Goal: Task Accomplishment & Management: Complete application form

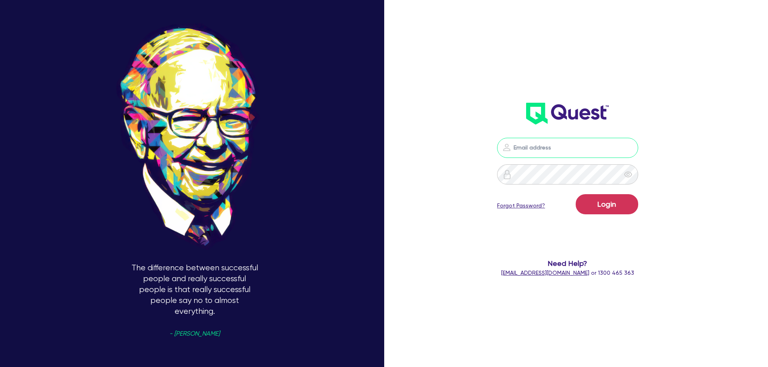
type input "charley.howell@commercialfinance.com.au"
click at [638, 202] on button "Login" at bounding box center [607, 204] width 63 height 20
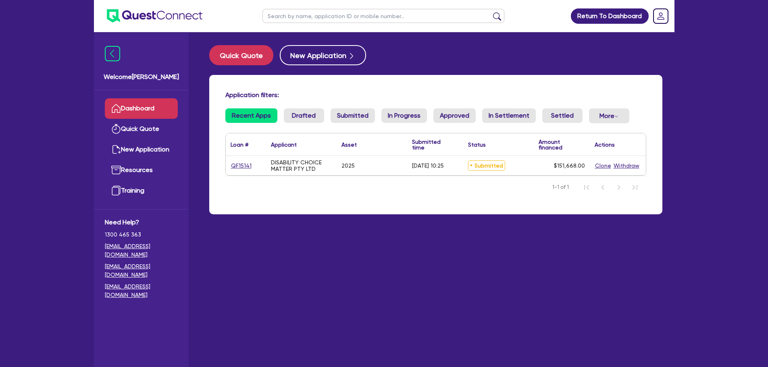
drag, startPoint x: 487, startPoint y: 164, endPoint x: 520, endPoint y: 164, distance: 32.3
click at [488, 164] on span "Submitted" at bounding box center [486, 166] width 37 height 10
click at [241, 166] on link "QF15141" at bounding box center [241, 165] width 21 height 9
select select "CARS_AND_LIGHT_TRUCKS"
select select "PASSENGER_VEHICLES"
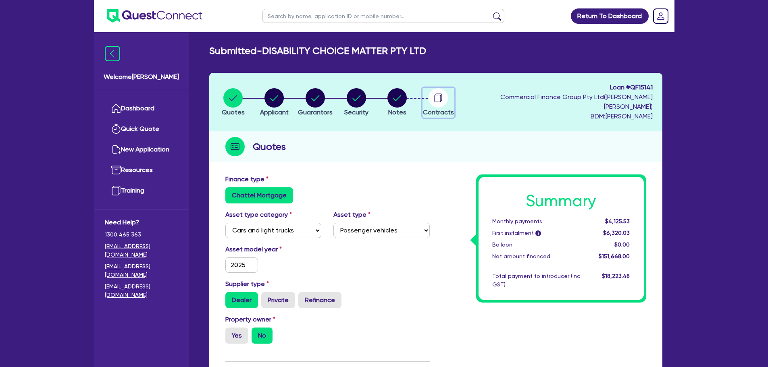
click at [448, 96] on circle "button" at bounding box center [438, 97] width 19 height 19
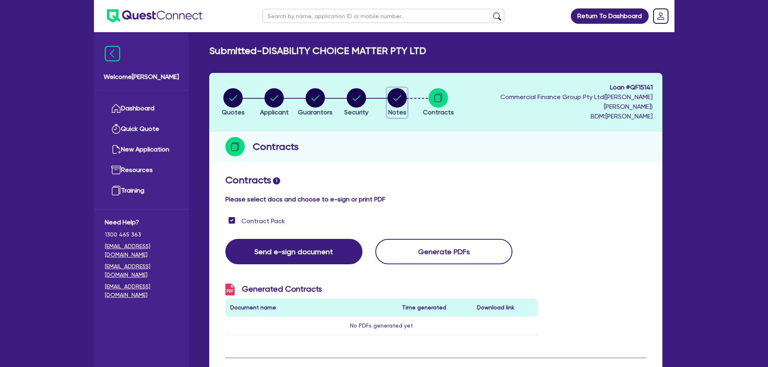
drag, startPoint x: 405, startPoint y: 87, endPoint x: 409, endPoint y: 90, distance: 5.4
click at [405, 88] on circle "button" at bounding box center [397, 97] width 19 height 19
select select "Quest Finance - Own Book"
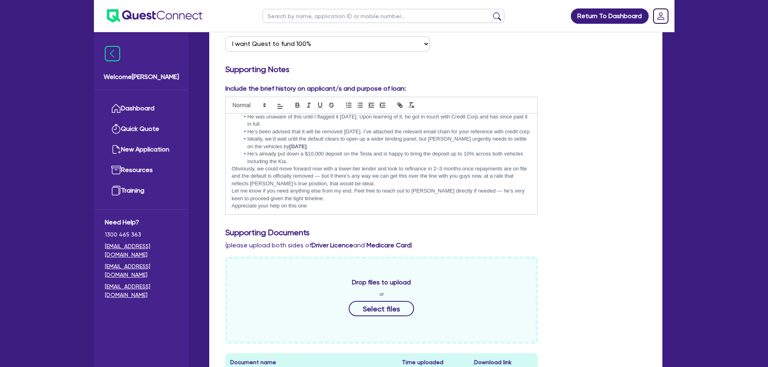
scroll to position [323, 0]
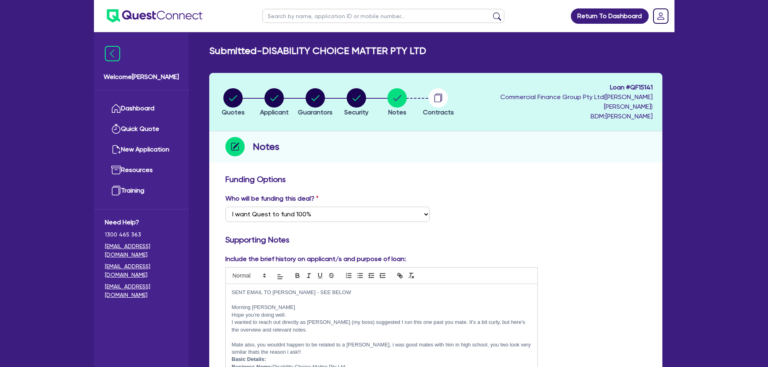
select select "Quest Finance - Own Book"
click at [143, 112] on link "Dashboard" at bounding box center [141, 108] width 73 height 21
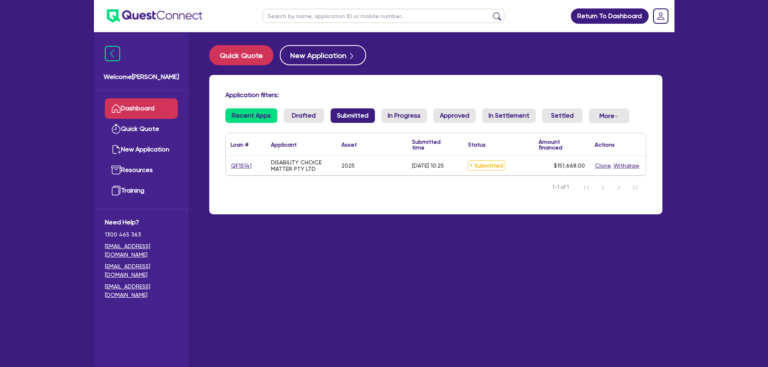
click at [352, 114] on link "Submitted" at bounding box center [353, 116] width 44 height 15
click at [400, 119] on link "In Progress" at bounding box center [405, 116] width 46 height 15
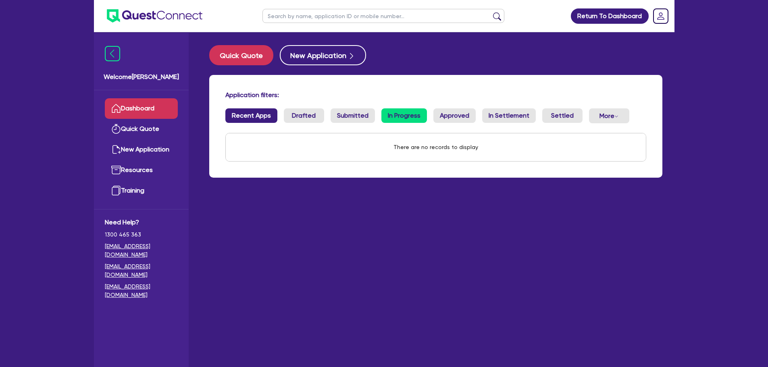
click at [269, 118] on link "Recent Apps" at bounding box center [251, 116] width 52 height 15
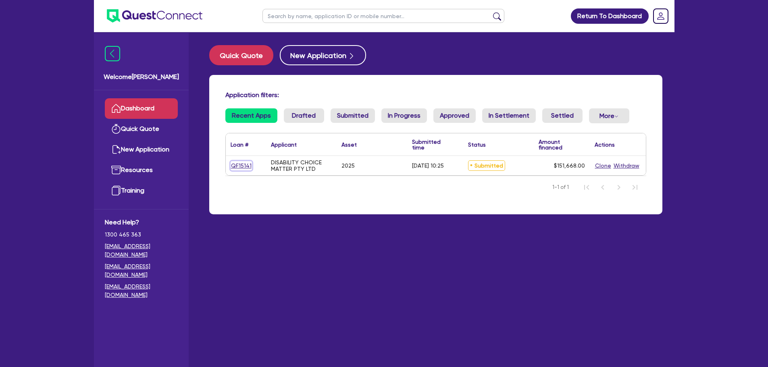
click at [234, 168] on link "QF15141" at bounding box center [241, 165] width 21 height 9
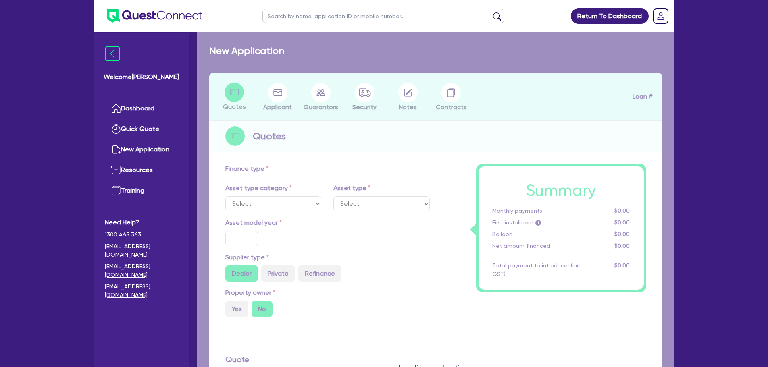
select select "CARS_AND_LIGHT_TRUCKS"
type input "2025"
type input "167,668"
type input "16,000"
type input "10"
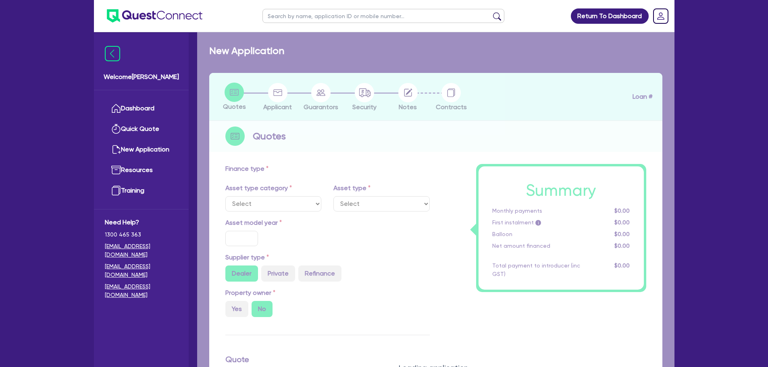
type input "15,166.8"
type input "17"
type input "1,400"
select select "PASSENGER_VEHICLES"
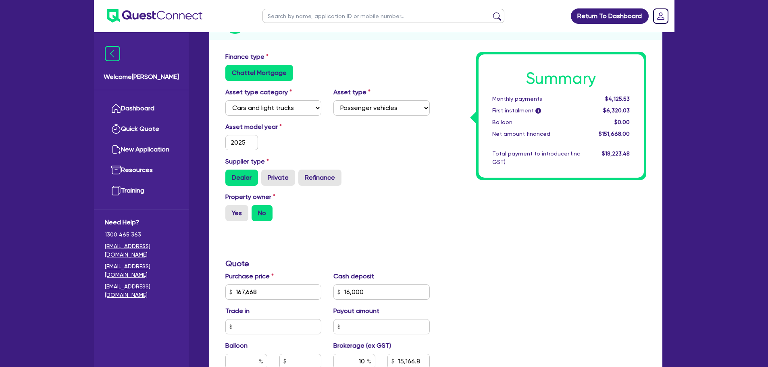
scroll to position [121, 0]
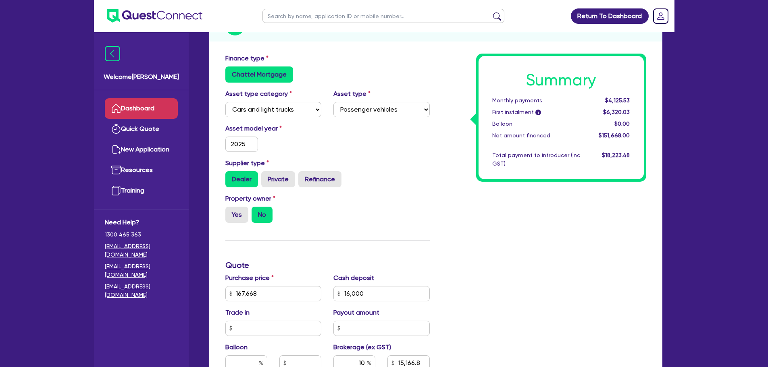
click at [152, 111] on link "Dashboard" at bounding box center [141, 108] width 73 height 21
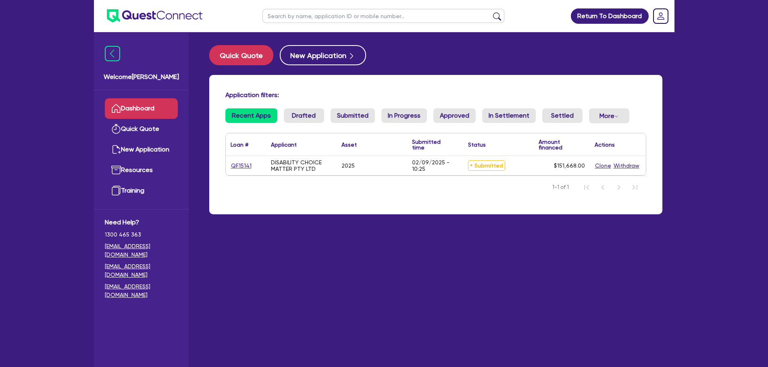
click at [481, 165] on span "Submitted" at bounding box center [486, 166] width 37 height 10
